Goal: Navigation & Orientation: Find specific page/section

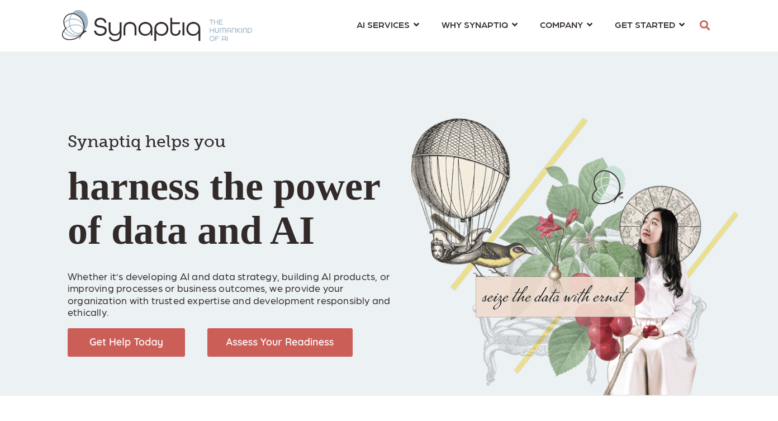
scroll to position [0, 5]
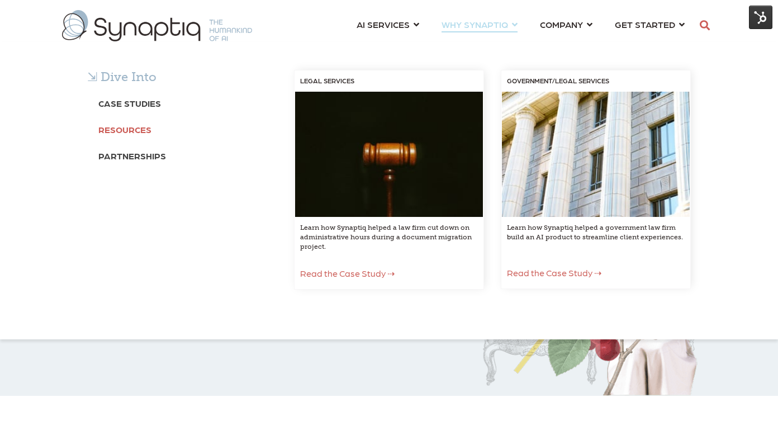
click at [140, 131] on b "Resources" at bounding box center [124, 129] width 53 height 11
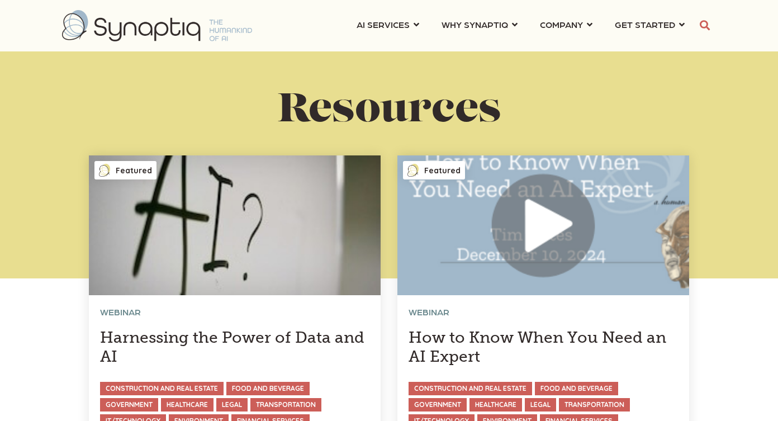
scroll to position [0, 5]
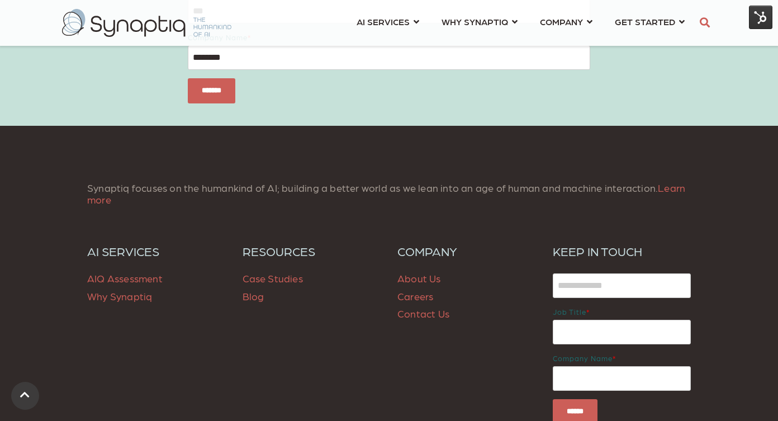
scroll to position [1552, 0]
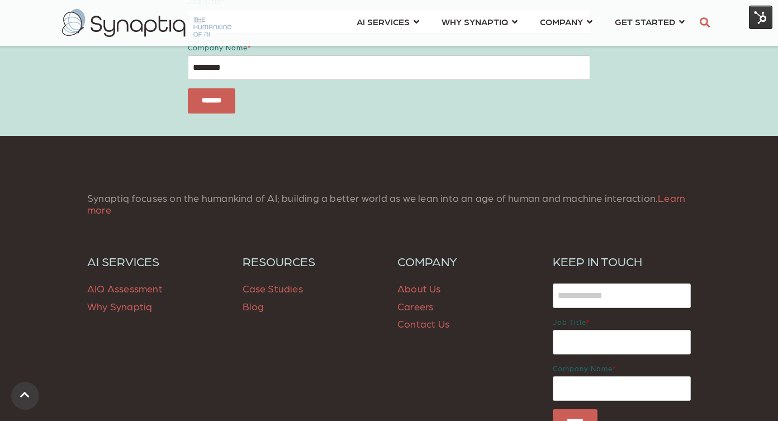
click at [286, 263] on h6 "RESOURCES" at bounding box center [311, 261] width 139 height 15
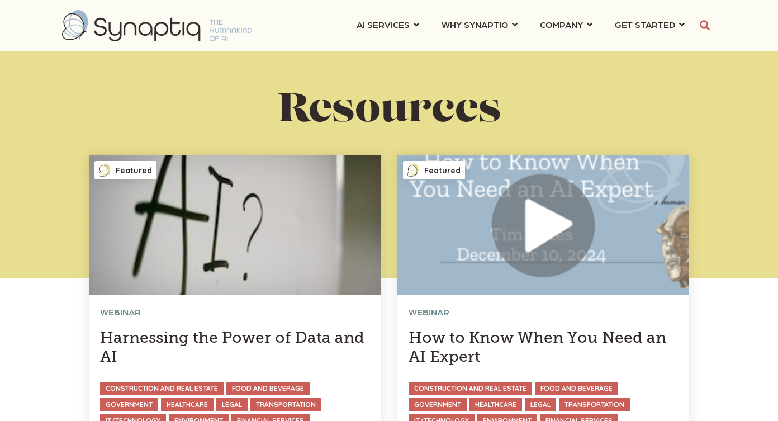
scroll to position [0, 5]
